Goal: Task Accomplishment & Management: Manage account settings

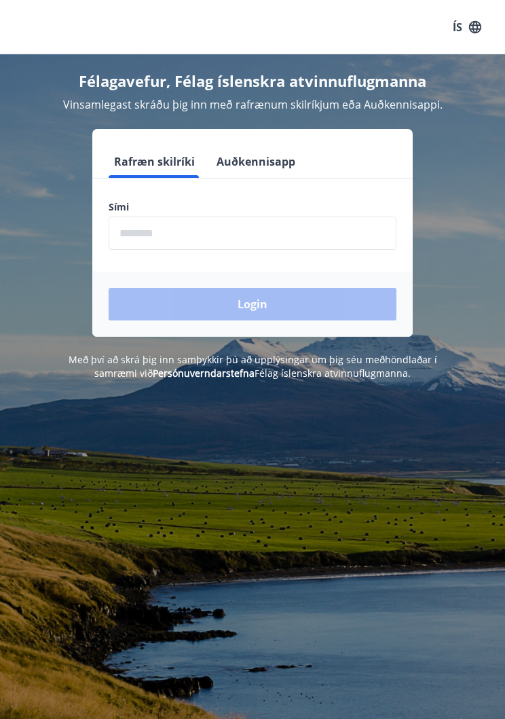
click at [209, 238] on input "phone" at bounding box center [253, 233] width 288 height 33
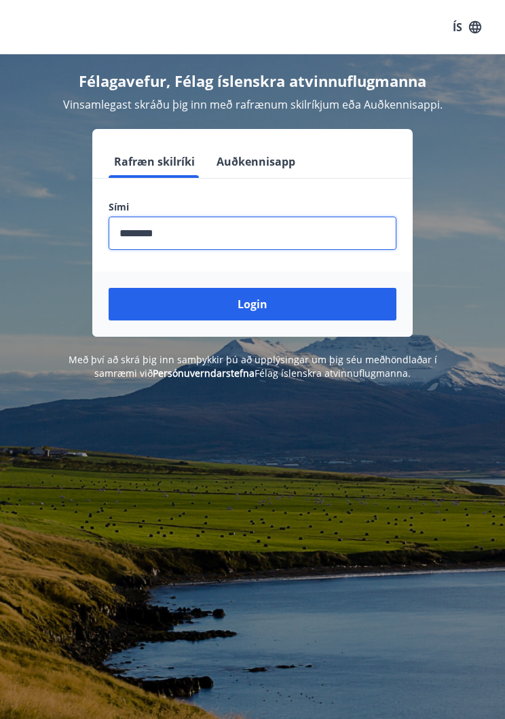
type input "********"
click at [259, 311] on button "Login" at bounding box center [253, 304] width 288 height 33
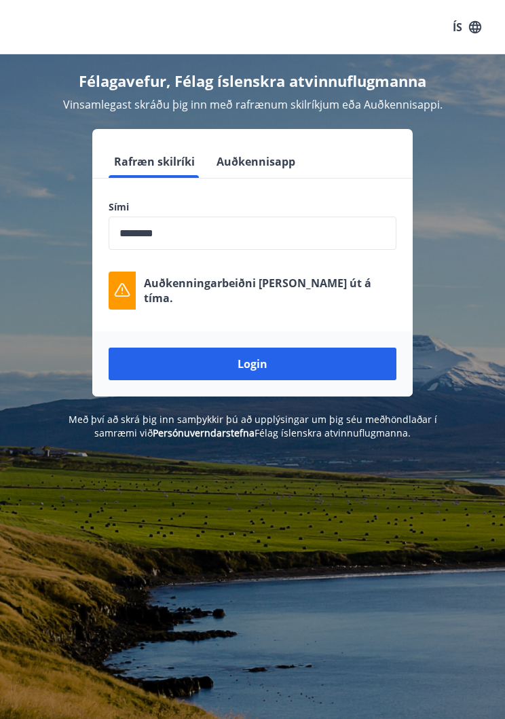
click at [454, 173] on div "Rafræn skilríki Auðkennisapp Sími ​ Auðkenningarbeiðni rann út á tíma. Login" at bounding box center [252, 263] width 473 height 268
click at [261, 371] on button "Login" at bounding box center [253, 364] width 288 height 33
click at [475, 172] on div "Rafræn skilríki Auðkennisapp Sími ​ Auðkenningarbeiðni rann út á tíma. Login" at bounding box center [252, 263] width 473 height 268
click at [461, 153] on div "Rafræn skilríki Auðkennisapp Sími ​ Auðkenningarbeiðni rann út á tíma. Login" at bounding box center [252, 263] width 473 height 268
